Goal: Contribute content: Add original content to the website for others to see

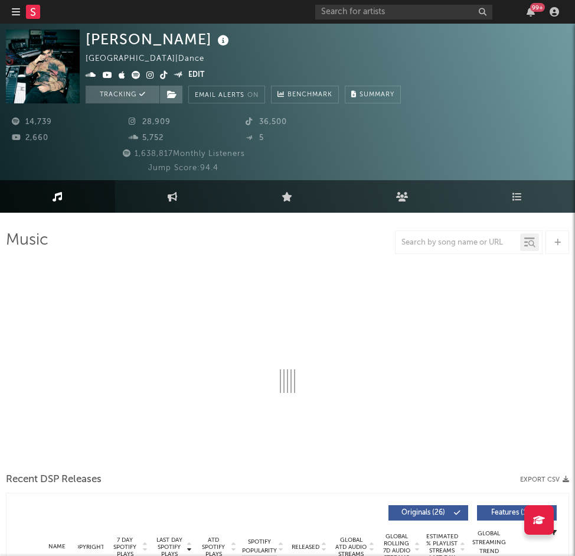
click at [573, 97] on div "[PERSON_NAME] [GEOGRAPHIC_DATA] | Dance Edit Tracking Email Alerts On Benchmark…" at bounding box center [287, 102] width 575 height 156
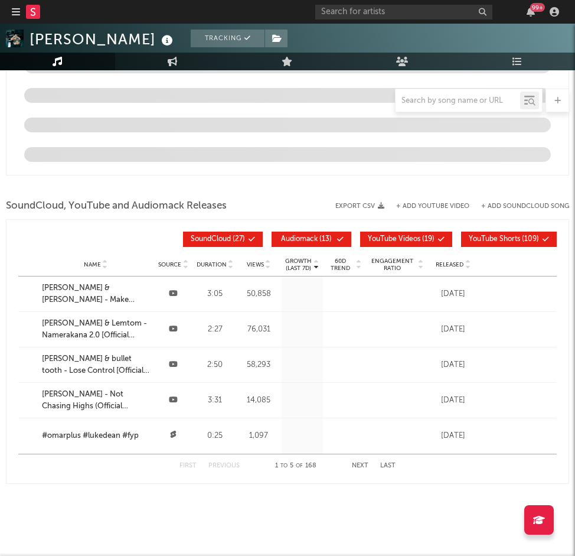
scroll to position [1205, 0]
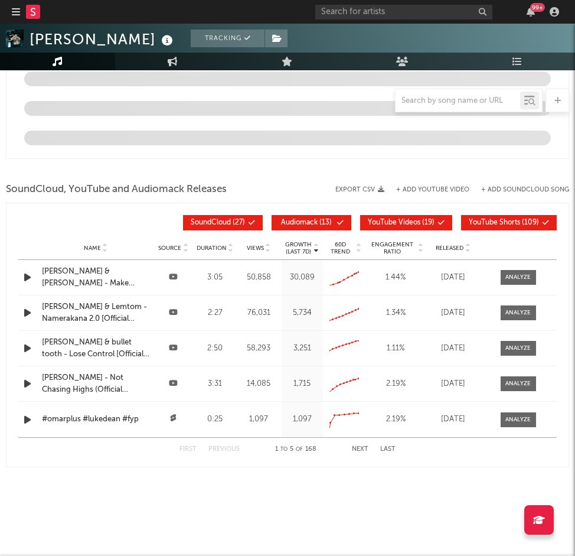
click at [310, 223] on span "Audiomack" at bounding box center [299, 222] width 37 height 7
click at [413, 223] on span "YouTube Videos" at bounding box center [394, 222] width 53 height 7
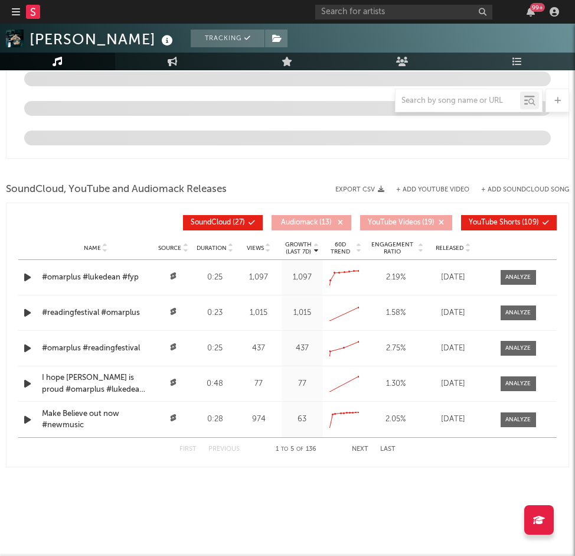
click at [524, 221] on span "YouTube Shorts ( 109 )" at bounding box center [504, 222] width 70 height 7
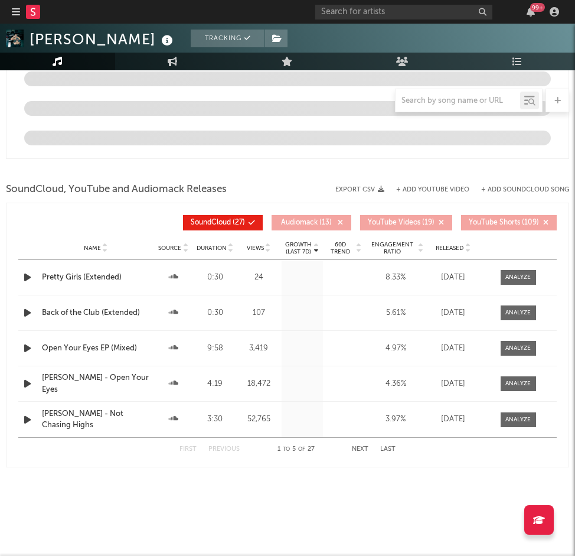
click at [355, 446] on button "Next" at bounding box center [360, 449] width 17 height 6
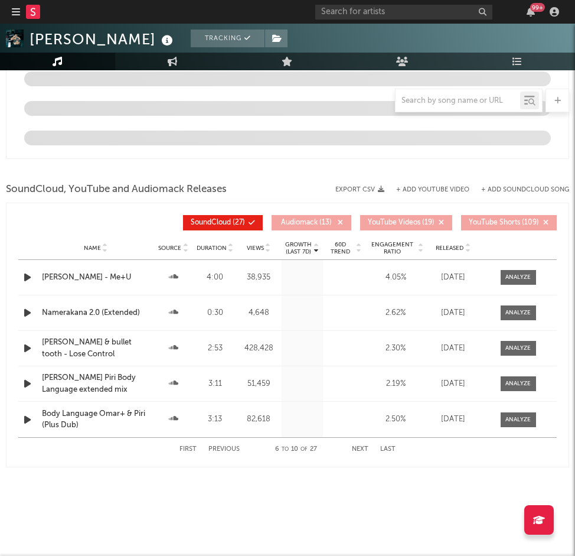
click at [358, 449] on button "Next" at bounding box center [360, 449] width 17 height 6
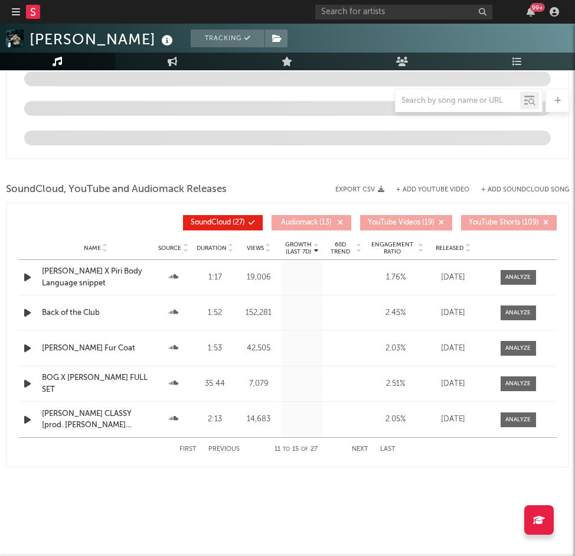
click at [185, 447] on button "First" at bounding box center [187, 449] width 17 height 6
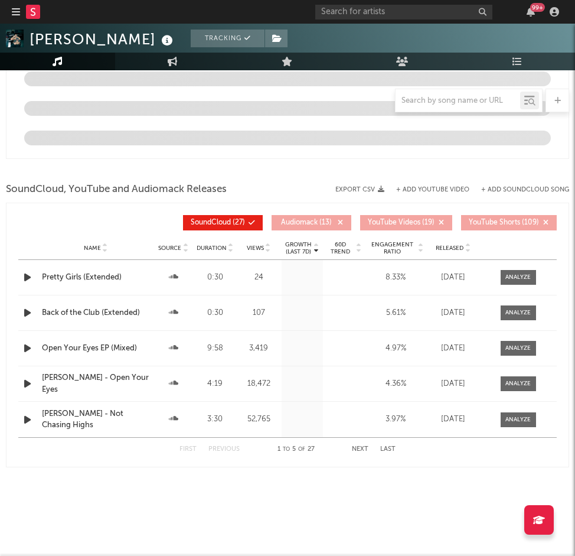
click at [457, 249] on span "Released" at bounding box center [450, 247] width 28 height 7
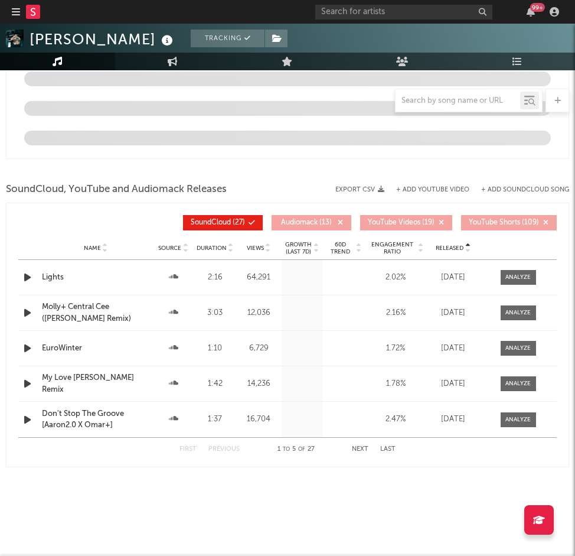
click at [457, 249] on span "Released" at bounding box center [450, 247] width 28 height 7
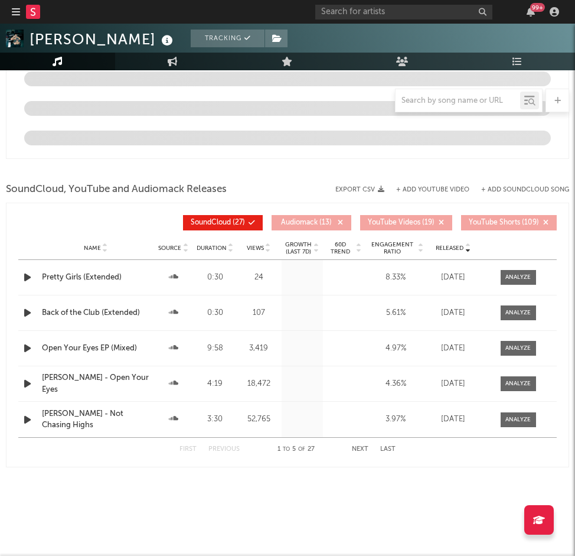
click at [511, 187] on button "+ Add SoundCloud Song" at bounding box center [525, 190] width 88 height 6
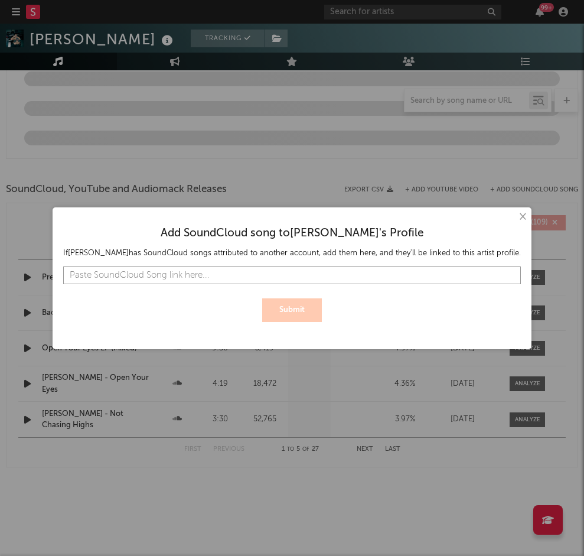
paste input "[URL][DOMAIN_NAME]"
type input "[URL][DOMAIN_NAME]"
click at [309, 305] on button "Submit" at bounding box center [292, 310] width 60 height 24
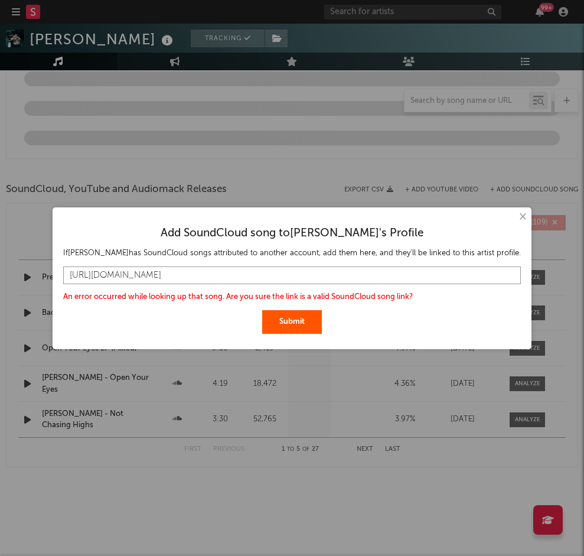
click at [297, 267] on input "[URL][DOMAIN_NAME]" at bounding box center [292, 275] width 458 height 18
click at [319, 275] on input "[URL][DOMAIN_NAME]" at bounding box center [292, 275] width 458 height 18
click at [299, 315] on button "Submit" at bounding box center [292, 322] width 60 height 24
click at [515, 215] on button "×" at bounding box center [521, 216] width 13 height 13
